Goal: Check status: Check status

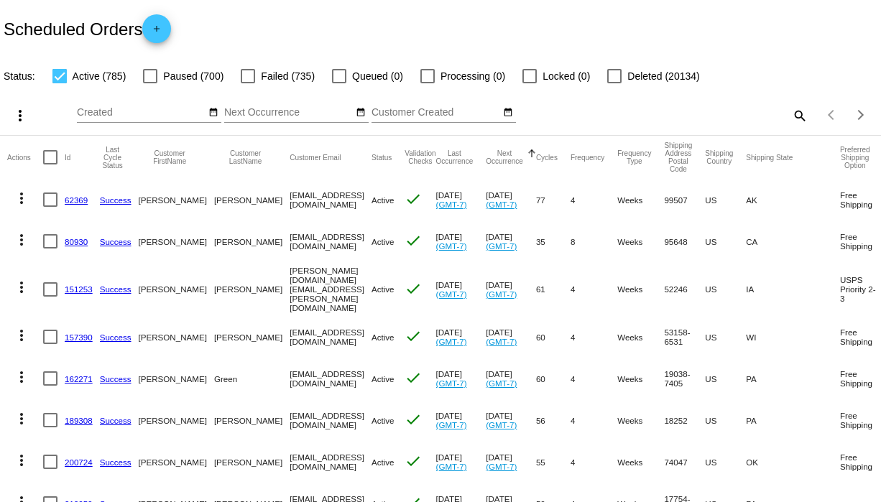
scroll to position [26, 0]
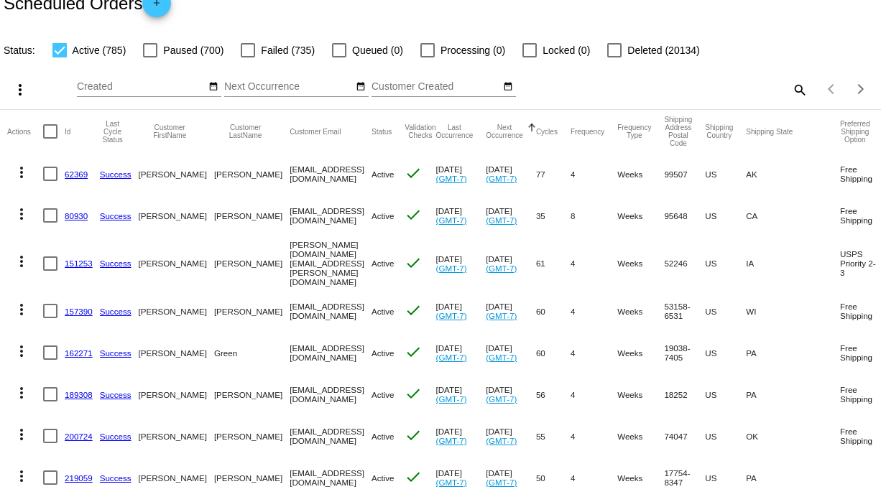
click at [785, 93] on div "search" at bounding box center [698, 89] width 219 height 22
click at [793, 93] on mat-icon "search" at bounding box center [799, 89] width 17 height 22
click at [702, 86] on input "Search" at bounding box center [698, 87] width 219 height 12
paste input "[EMAIL_ADDRESS][DOMAIN_NAME]"
type input "[EMAIL_ADDRESS][DOMAIN_NAME]"
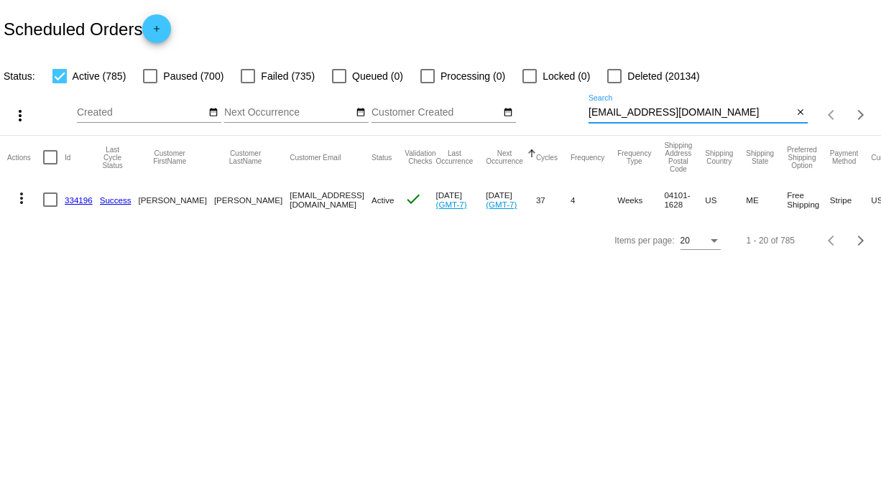
scroll to position [0, 0]
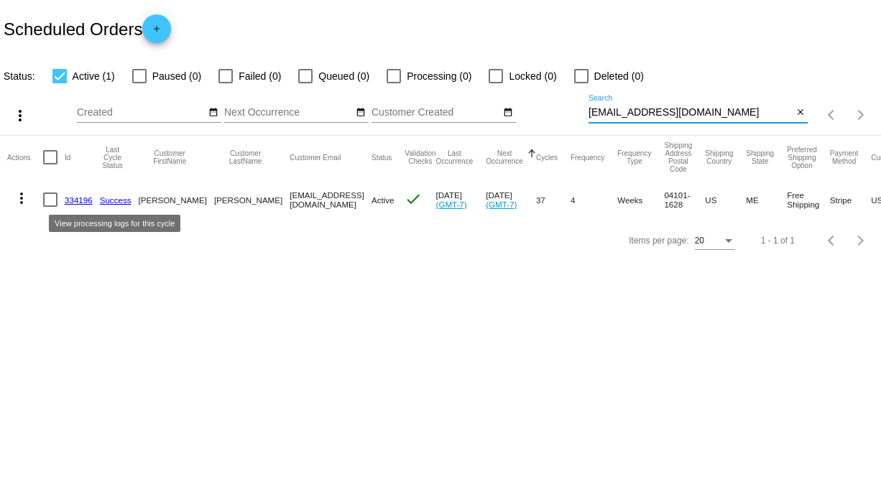
click at [118, 198] on link "Success" at bounding box center [116, 200] width 32 height 9
click at [127, 198] on link "Success" at bounding box center [116, 200] width 32 height 9
click at [74, 201] on link "334196" at bounding box center [79, 200] width 28 height 9
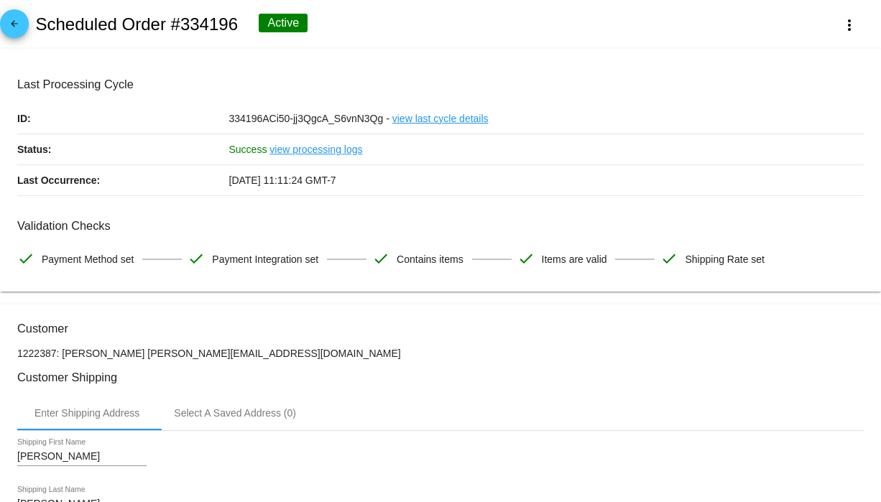
click at [337, 145] on link "view processing logs" at bounding box center [316, 149] width 93 height 30
click at [436, 116] on link "view last cycle details" at bounding box center [440, 119] width 96 height 30
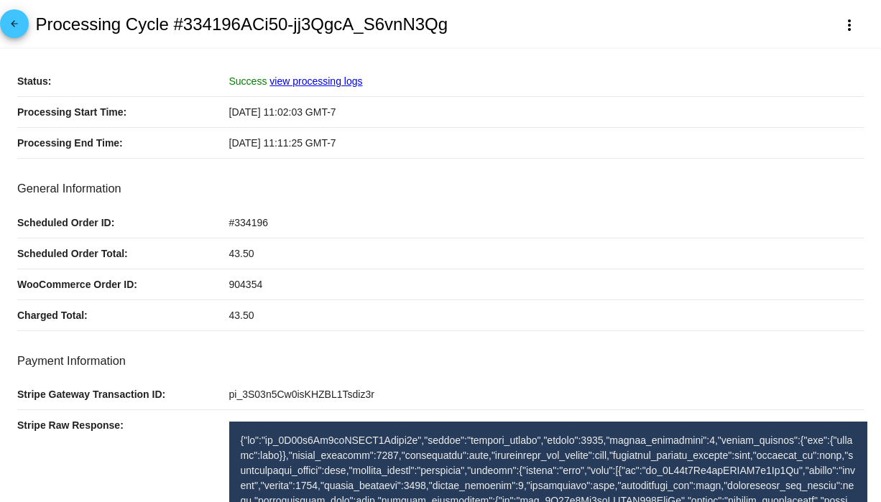
click at [331, 84] on link "view processing logs" at bounding box center [316, 81] width 93 height 12
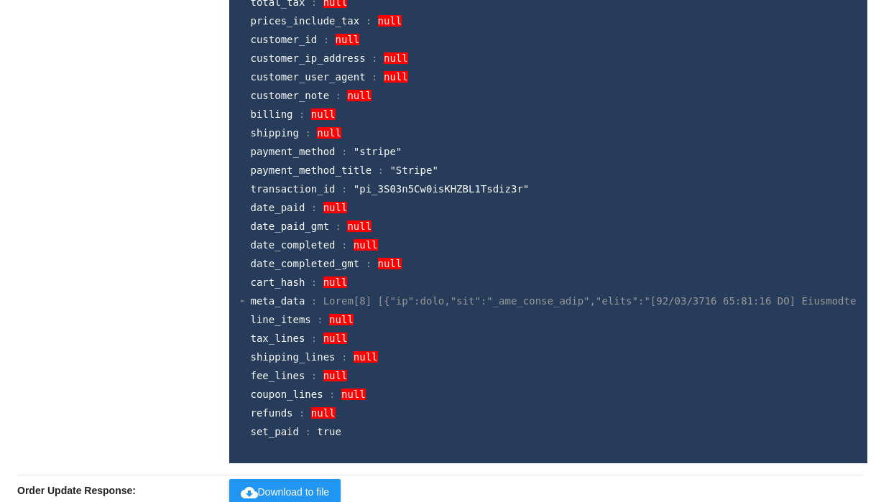
scroll to position [1988, 0]
